Goal: Check status

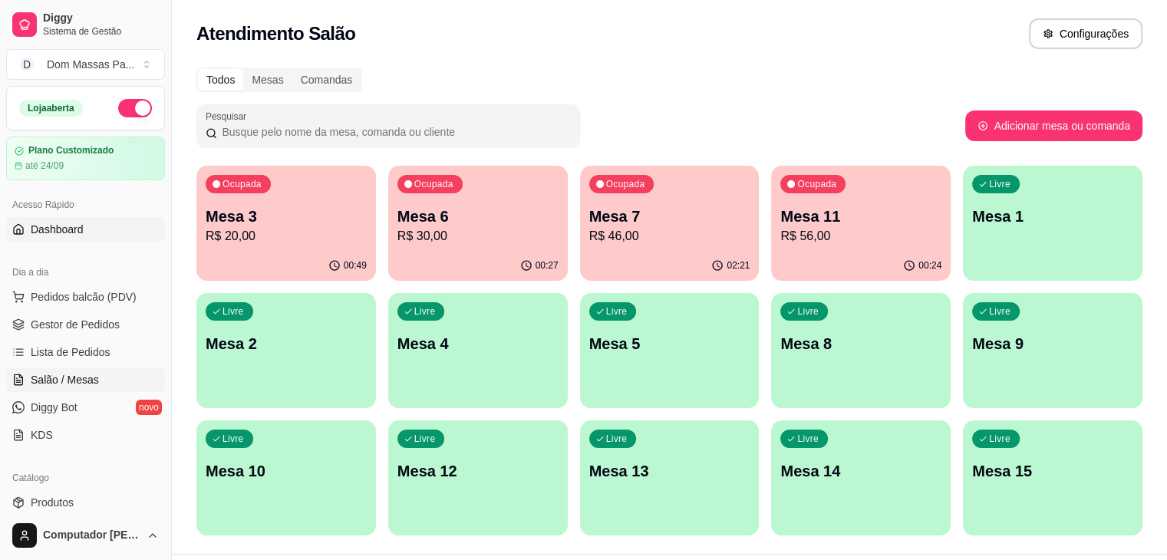
click at [83, 228] on link "Dashboard" at bounding box center [85, 229] width 159 height 25
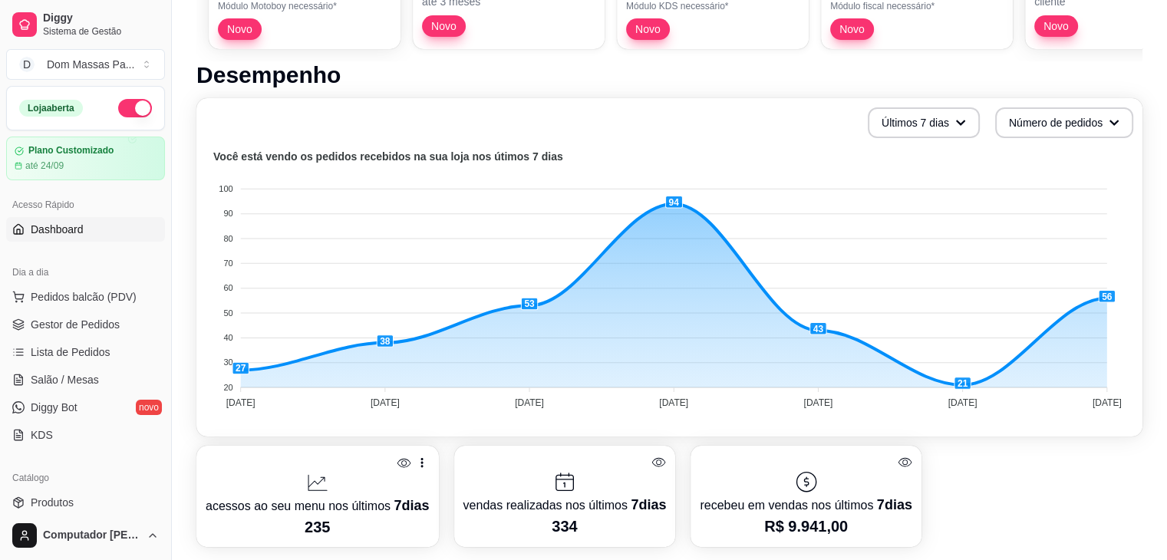
scroll to position [282, 0]
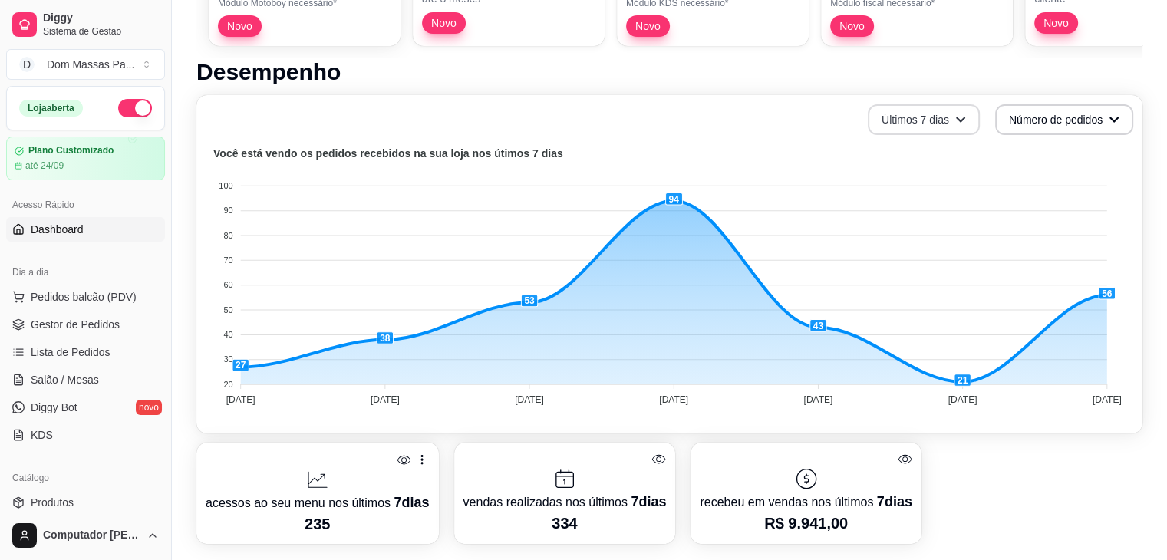
click at [947, 132] on button "Últimos 7 dias" at bounding box center [924, 119] width 112 height 31
click at [926, 180] on span "Últimos 15 dias" at bounding box center [923, 182] width 129 height 15
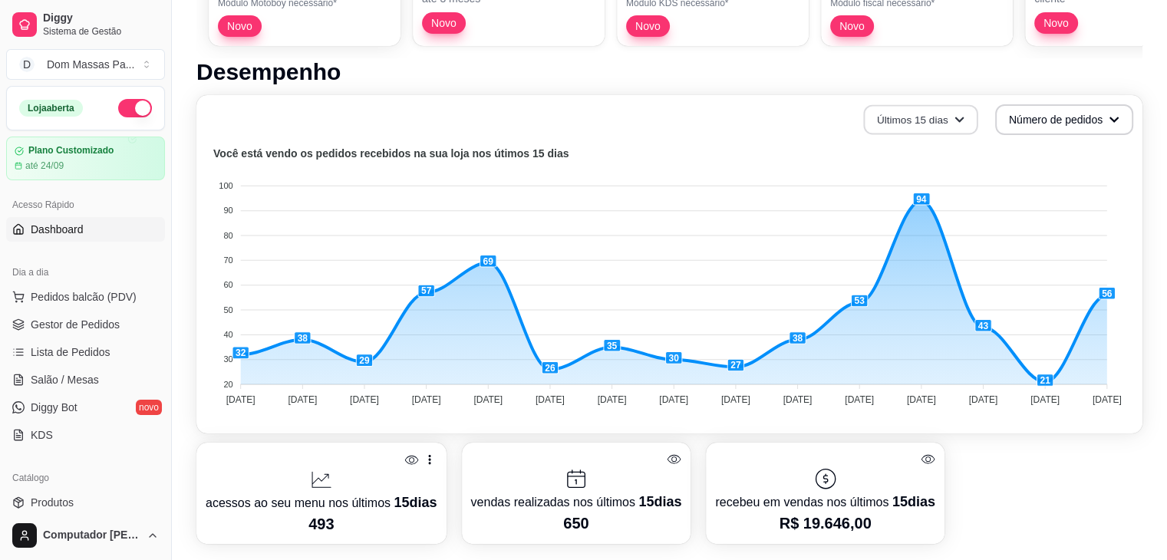
click at [942, 124] on button "Últimos 15 dias" at bounding box center [920, 120] width 114 height 30
click at [928, 210] on span "Últimos 30 dias" at bounding box center [920, 208] width 129 height 15
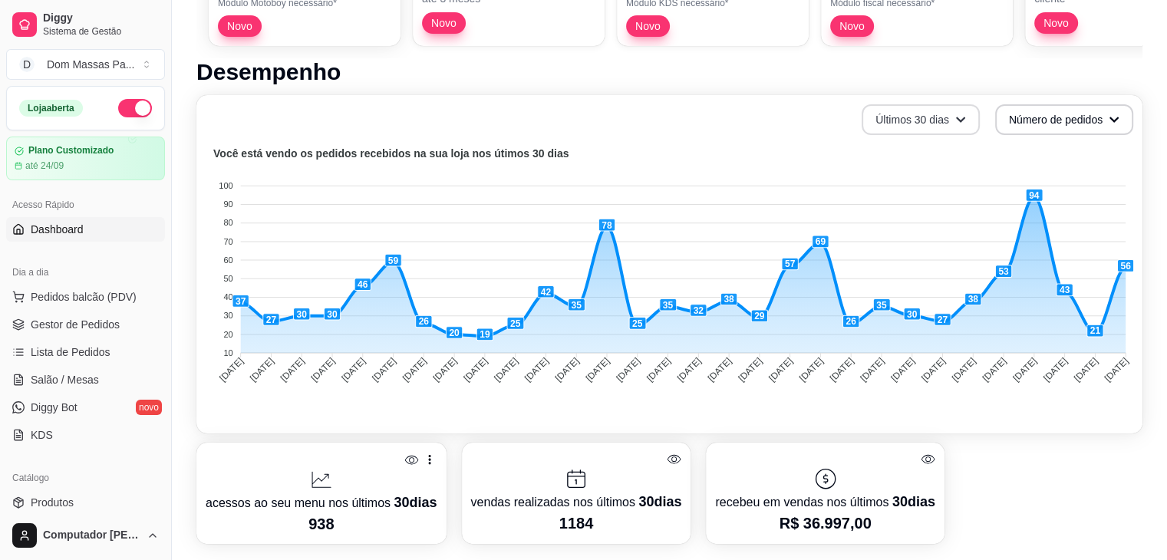
click at [957, 116] on icon "button" at bounding box center [960, 119] width 11 height 11
click at [755, 138] on div "Últimos 30 [PERSON_NAME] Número de pedidos Você está vendo os pedidos recebidos…" at bounding box center [669, 264] width 946 height 338
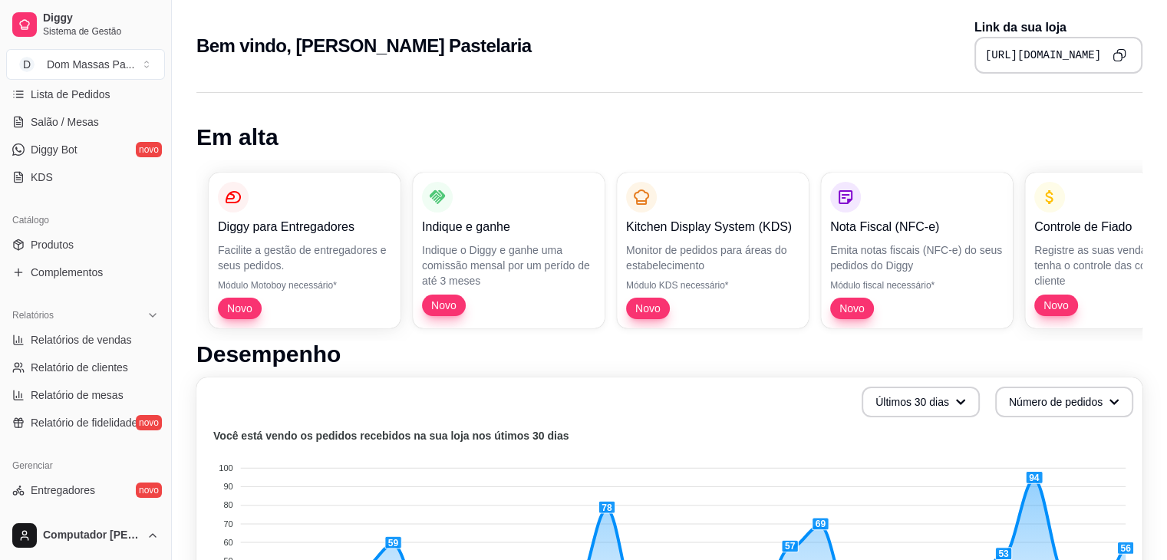
scroll to position [259, 0]
click at [64, 337] on span "Relatórios de vendas" at bounding box center [81, 338] width 101 height 15
select select "ALL"
select select "0"
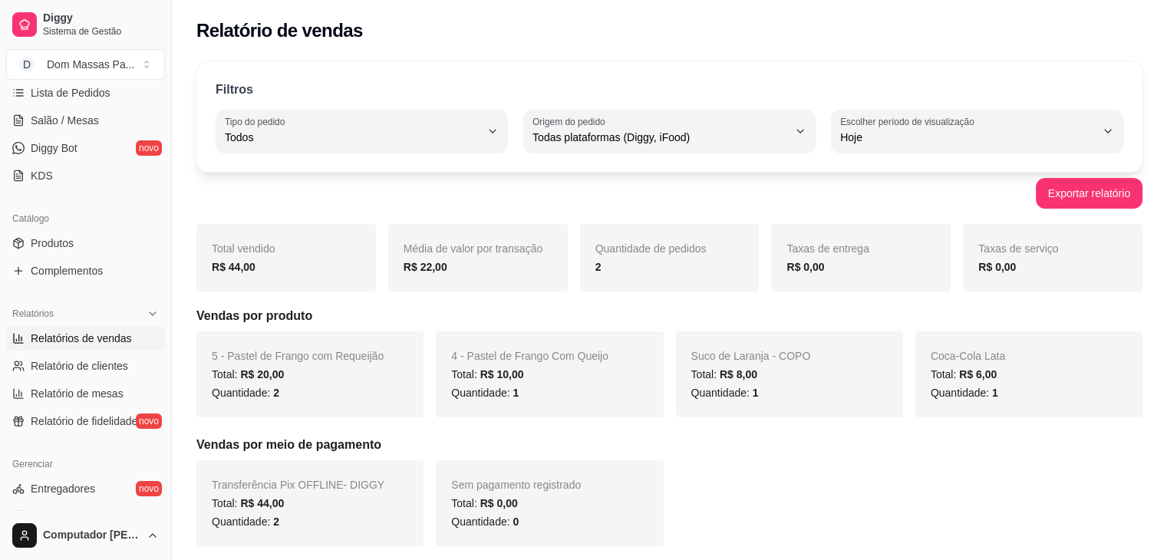
scroll to position [37, 0]
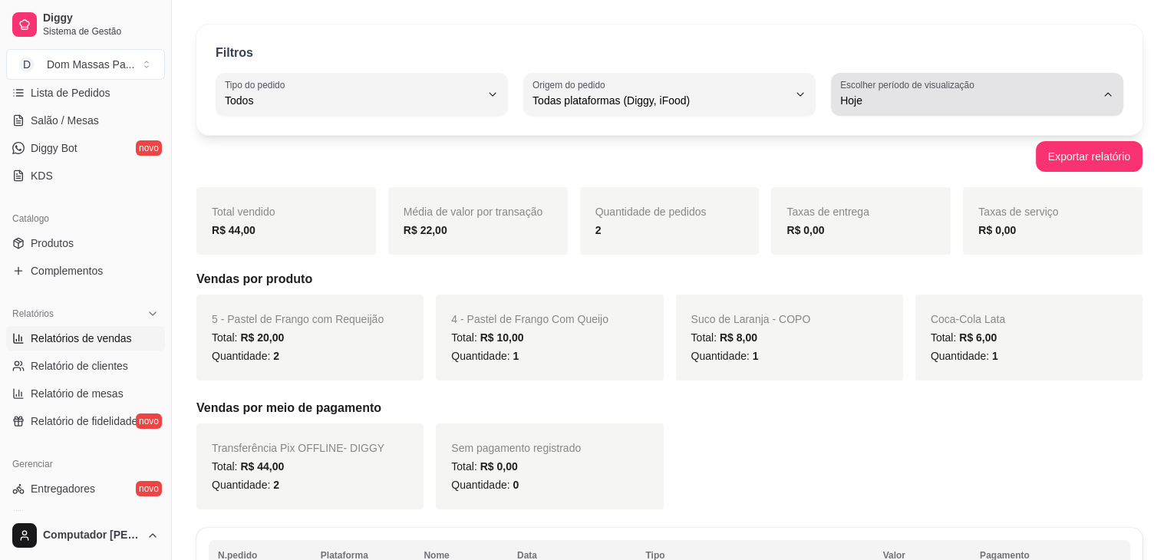
click at [957, 110] on button "Escolher período de visualização Hoje" at bounding box center [977, 94] width 292 height 43
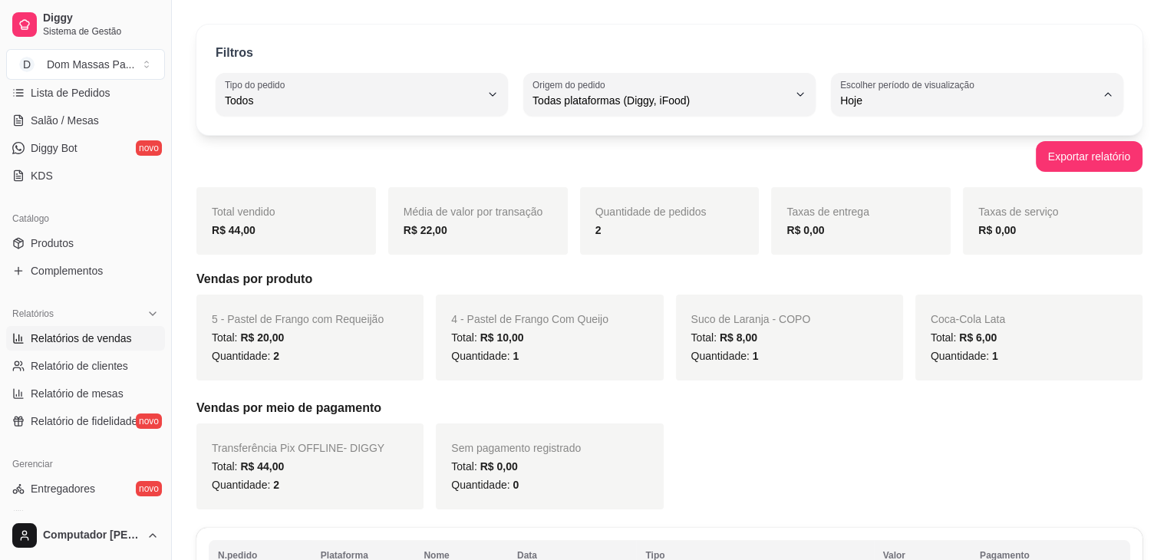
click at [902, 217] on span "15 dias" at bounding box center [969, 211] width 242 height 15
type input "15"
select select "15"
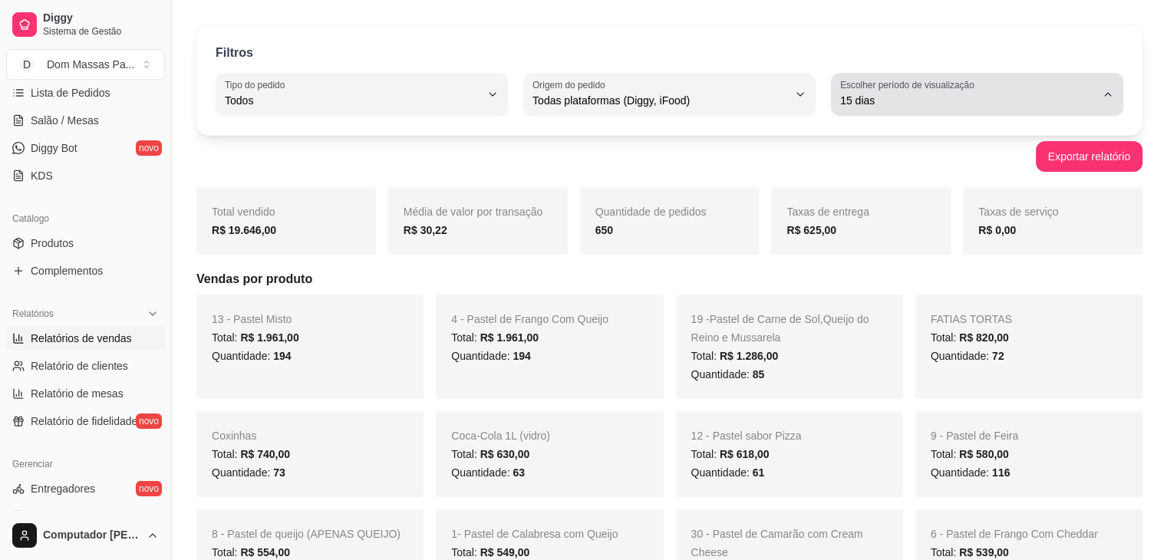
click at [924, 96] on span "15 dias" at bounding box center [967, 100] width 255 height 15
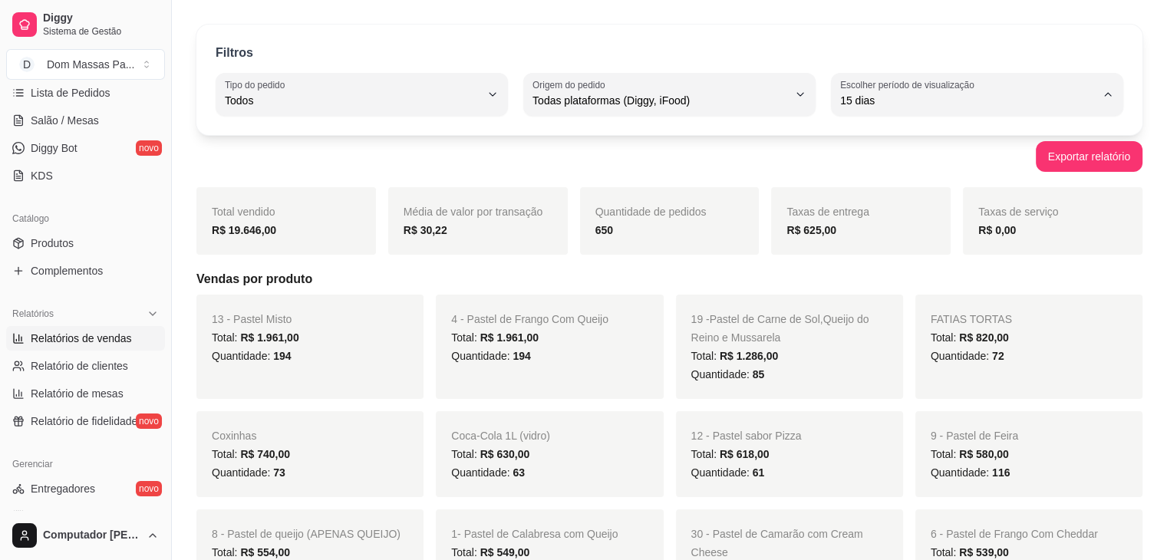
click at [875, 269] on span "45 dias" at bounding box center [969, 262] width 242 height 15
type input "45"
select select "45"
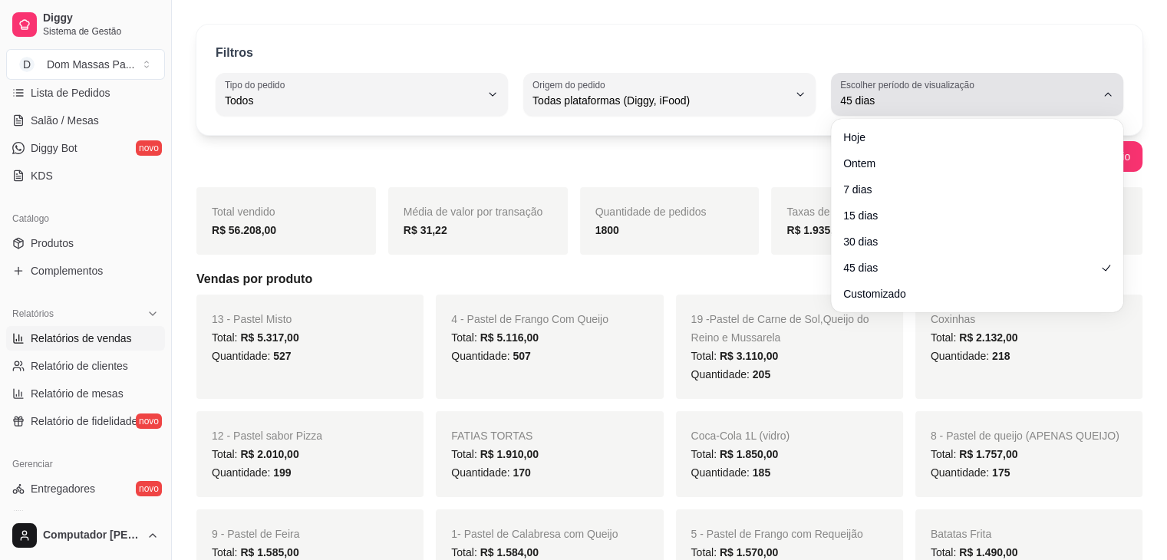
click at [1000, 94] on span "45 dias" at bounding box center [967, 100] width 255 height 15
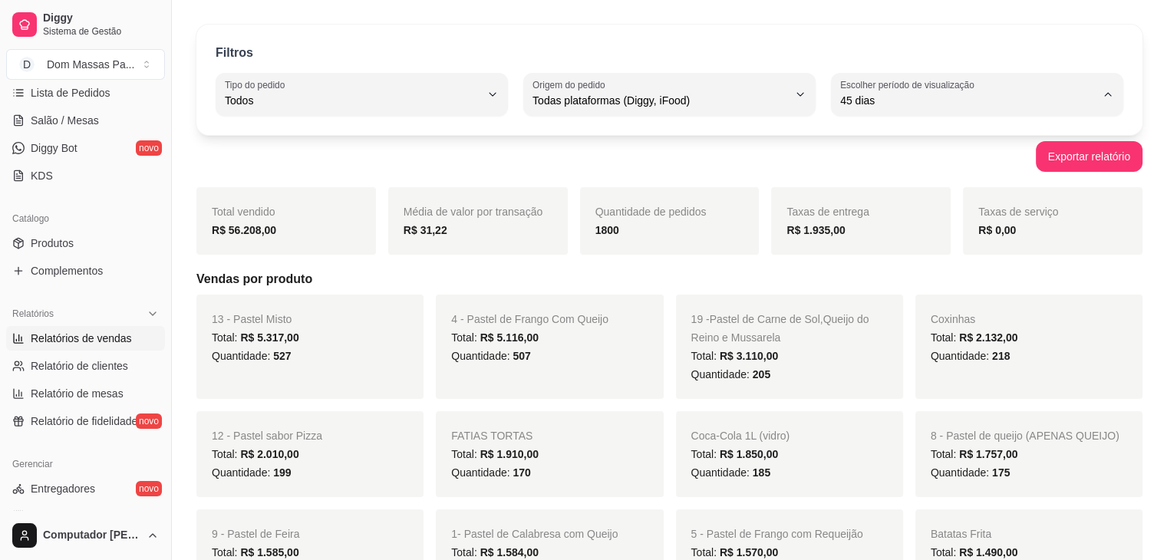
click at [901, 288] on span "Customizado" at bounding box center [969, 286] width 242 height 15
type input "-1"
select select "-1"
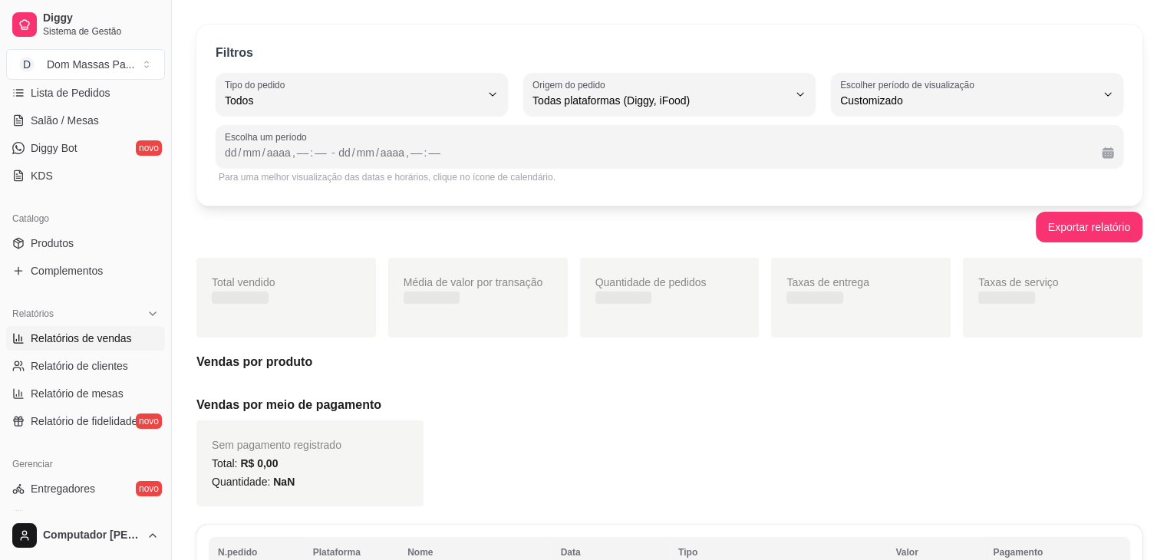
scroll to position [15, 0]
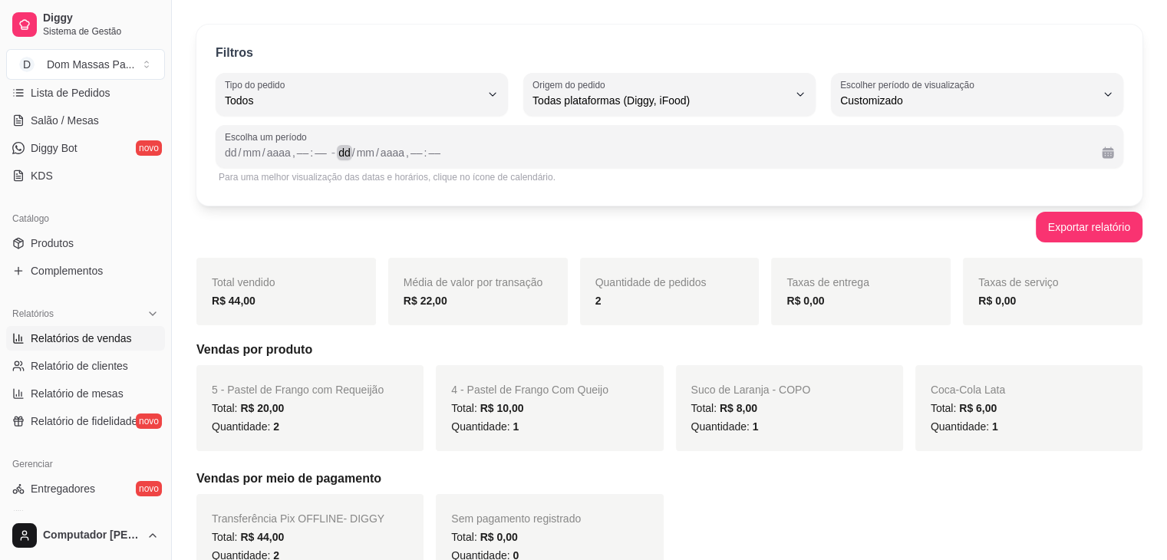
click at [446, 150] on div "dd / mm / aaaa , –– : ––" at bounding box center [713, 152] width 751 height 18
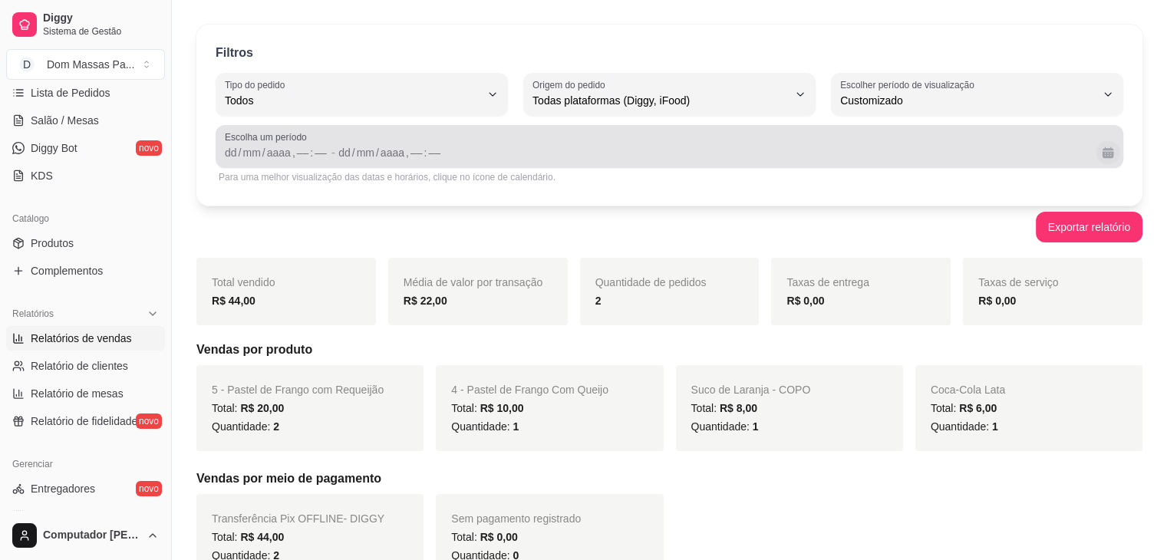
click at [1100, 155] on button "Calendário" at bounding box center [1108, 152] width 24 height 24
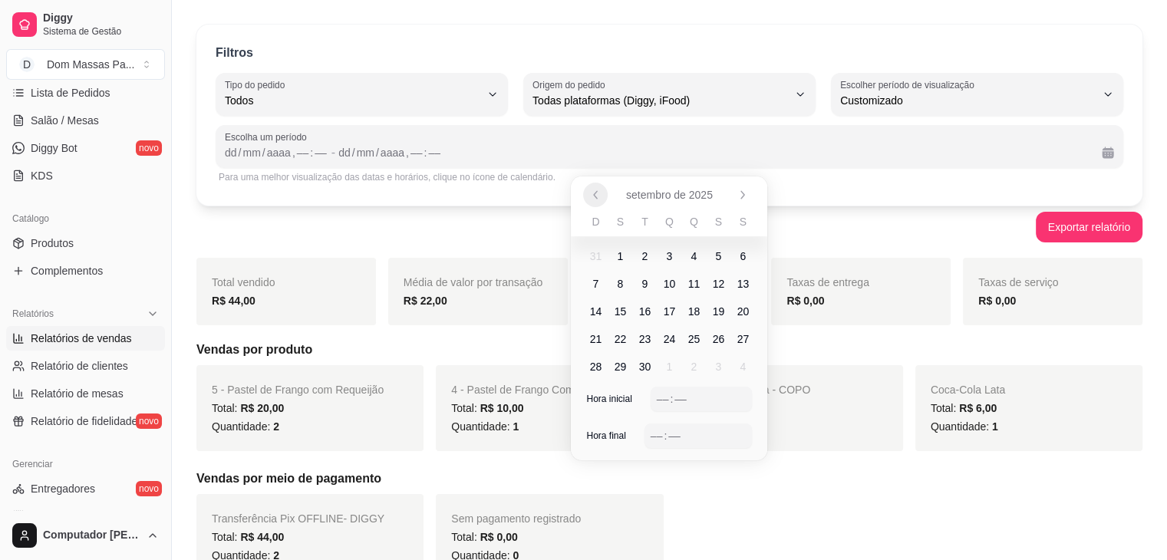
click at [591, 195] on icon "Anterior" at bounding box center [595, 195] width 12 height 12
click at [718, 256] on span "1" at bounding box center [718, 256] width 6 height 15
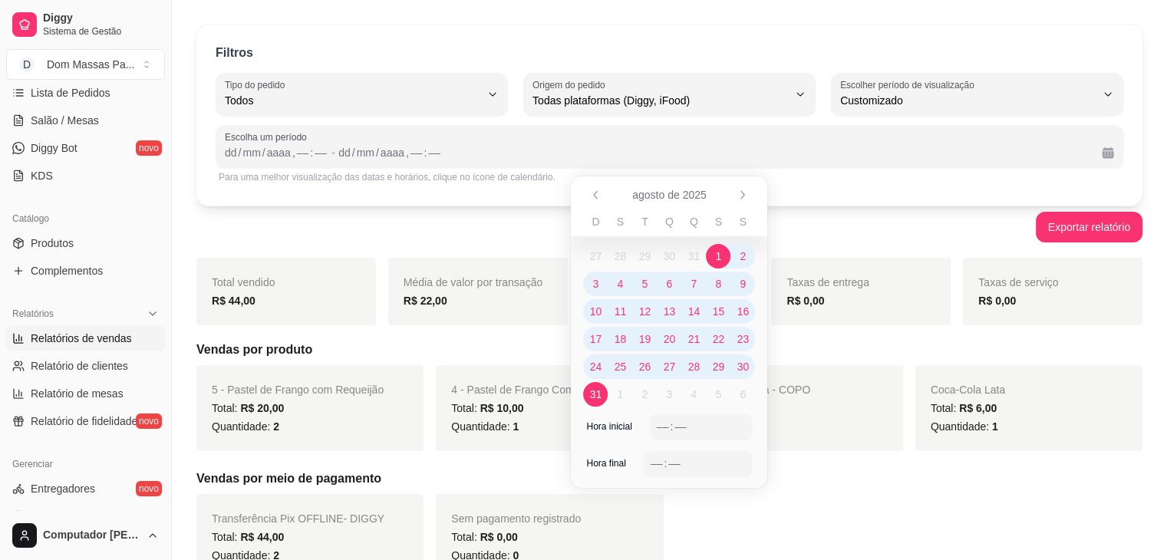
click at [594, 390] on span "31" at bounding box center [596, 394] width 12 height 15
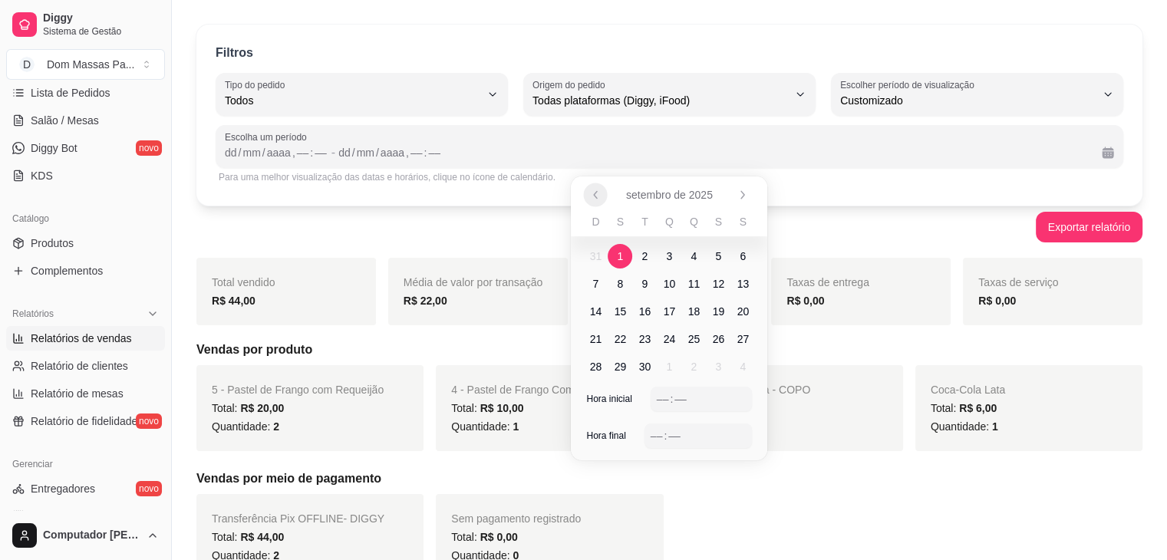
click at [595, 199] on icon "Anterior" at bounding box center [596, 195] width 12 height 12
click at [665, 423] on div "––" at bounding box center [662, 426] width 15 height 15
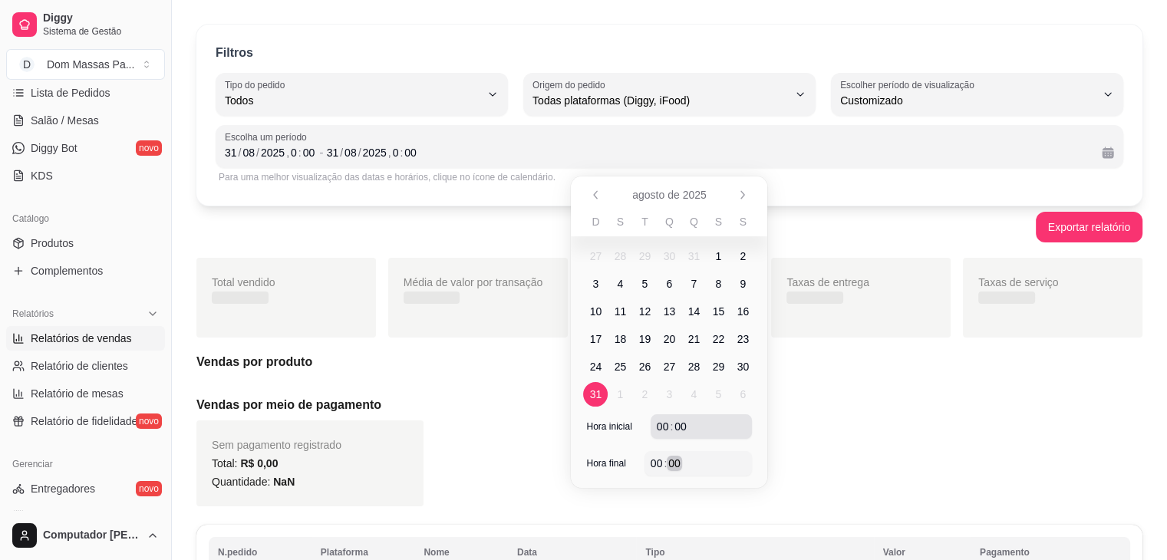
scroll to position [0, 0]
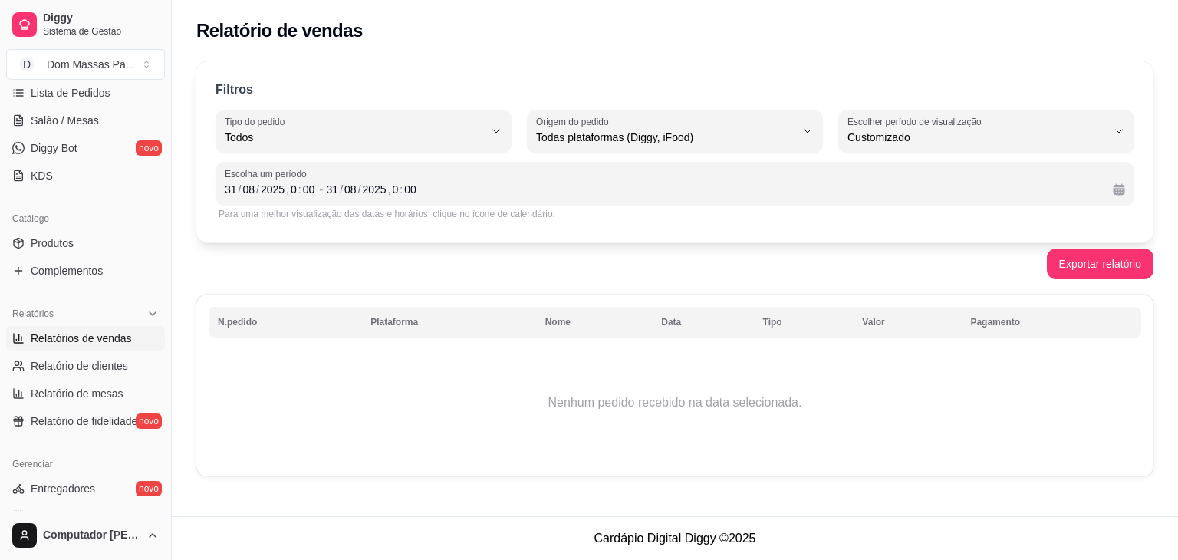
click at [470, 379] on td "Nenhum pedido recebido na data selecionada." at bounding box center [675, 402] width 933 height 123
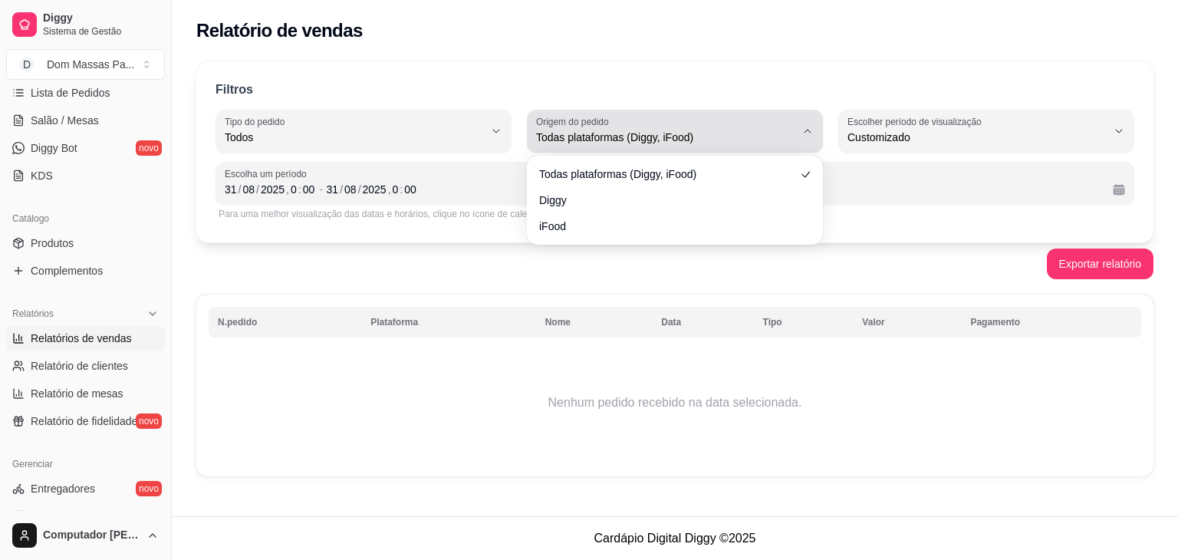
click at [653, 133] on span "Todas plataformas (Diggy, iFood)" at bounding box center [665, 137] width 259 height 15
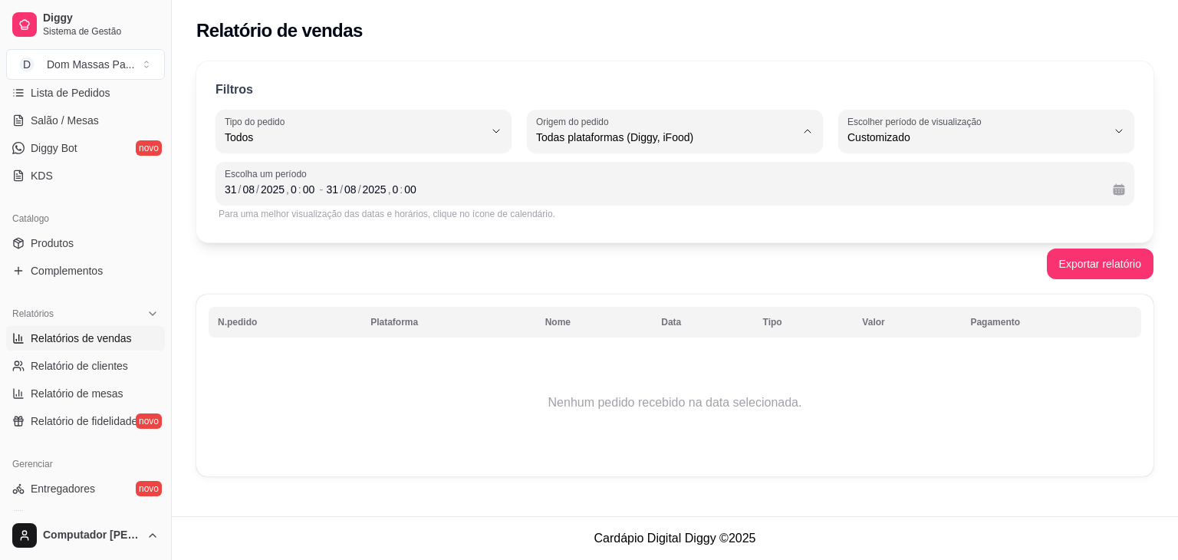
click at [617, 177] on span "Todas plataformas (Diggy, iFood)" at bounding box center [668, 173] width 246 height 15
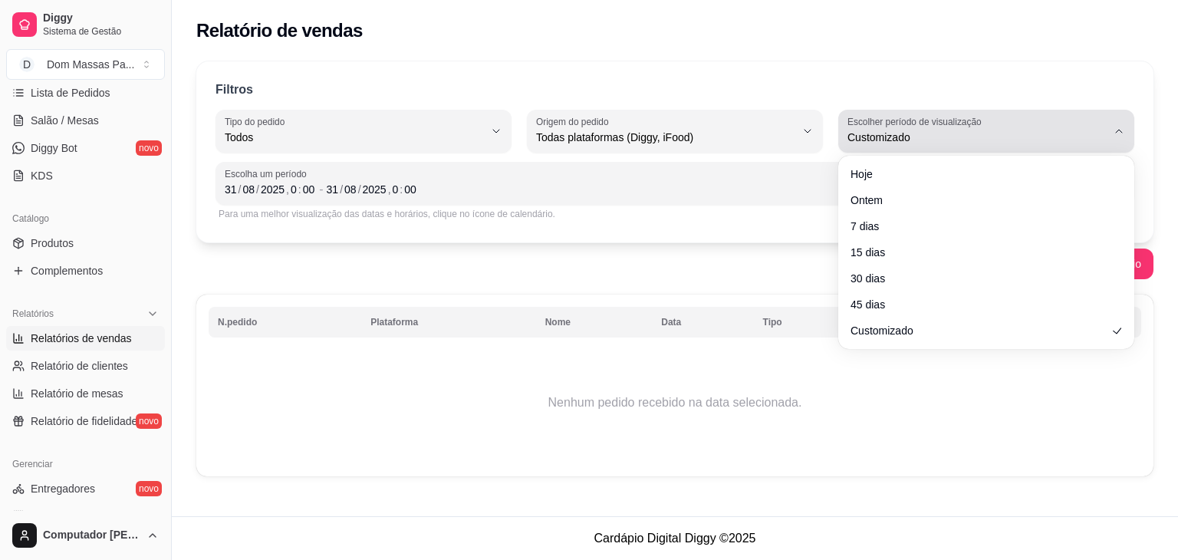
click at [895, 139] on span "Customizado" at bounding box center [977, 137] width 259 height 15
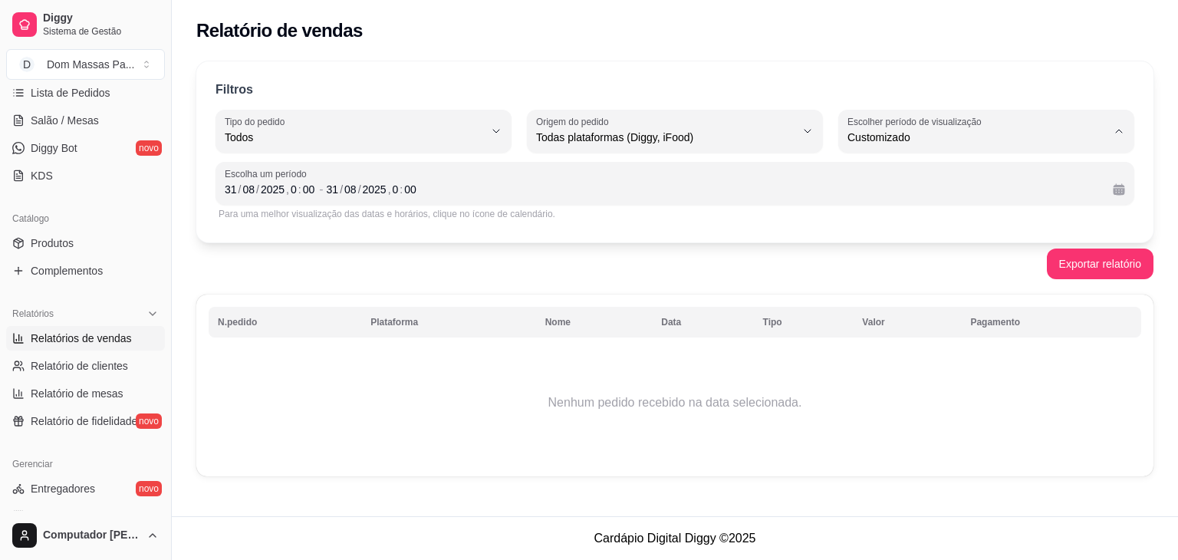
click at [878, 328] on span "Customizado" at bounding box center [979, 323] width 246 height 15
click at [964, 181] on div "[DATE] 0 : 00" at bounding box center [714, 189] width 774 height 18
